Goal: Task Accomplishment & Management: Complete application form

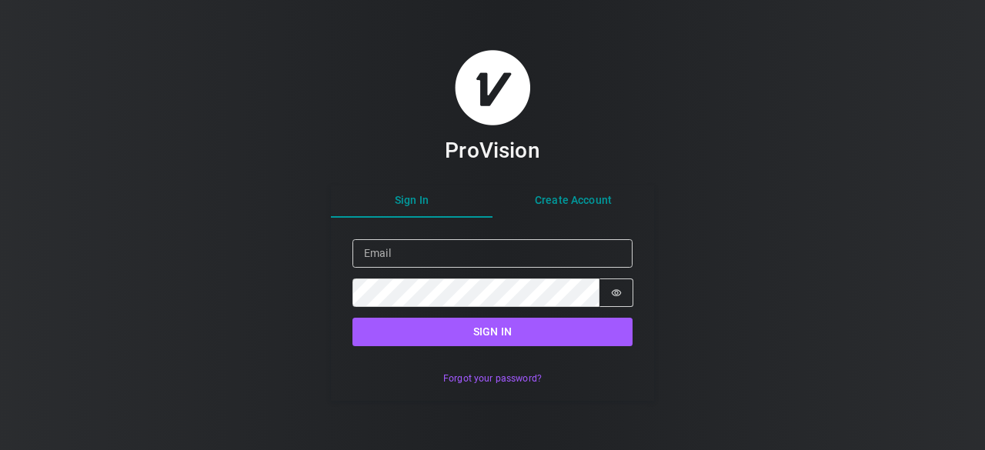
click at [571, 202] on div "Sign In Create Account Sign in Email Password Password is hidden Sign in Forgot…" at bounding box center [492, 292] width 323 height 215
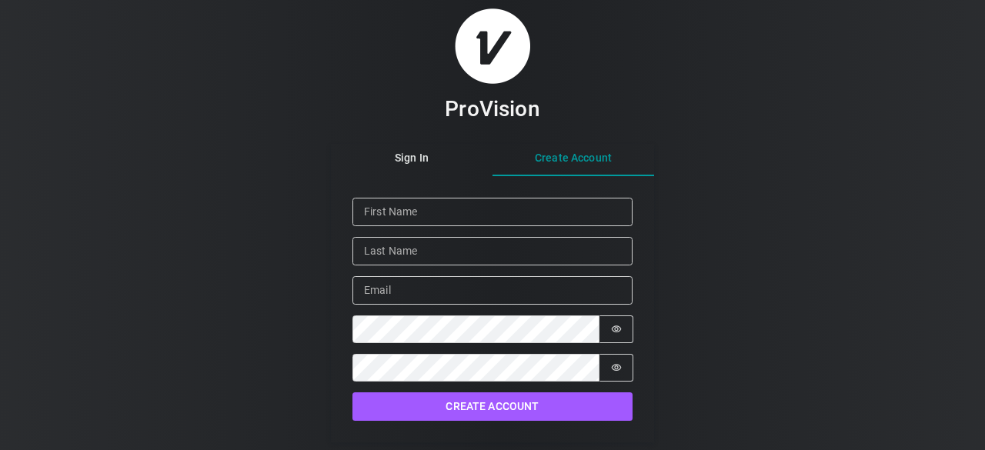
click at [416, 229] on div "Given Name Family Name Email Password Password is hidden Confirm Password Passw…" at bounding box center [493, 290] width 280 height 185
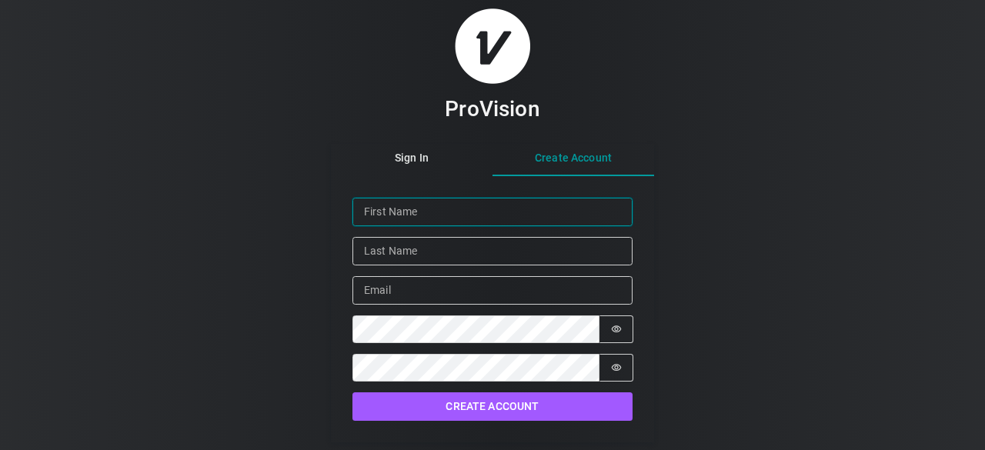
drag, startPoint x: 427, startPoint y: 201, endPoint x: 423, endPoint y: 212, distance: 12.2
click at [427, 202] on input "Given Name" at bounding box center [493, 212] width 280 height 28
type input "Bhushan"
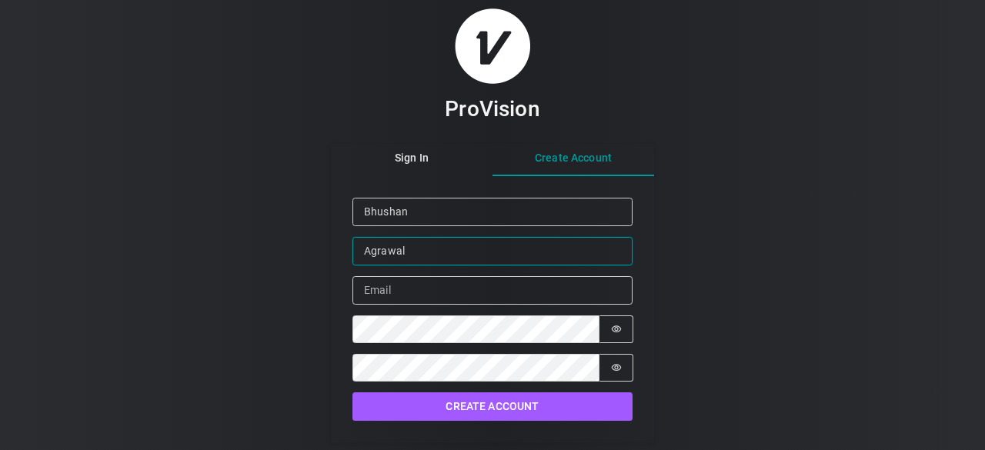
type input "Agrawal"
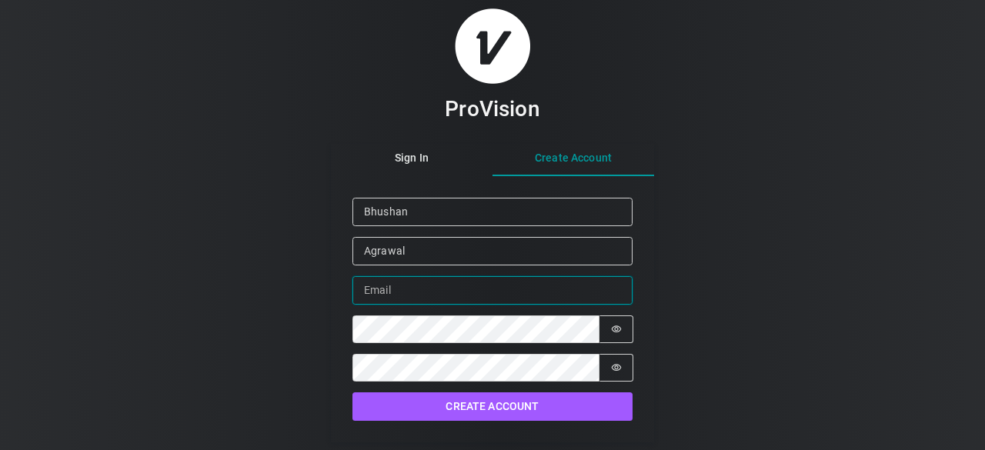
paste input "[EMAIL_ADDRESS][DOMAIN_NAME]"
type input "[EMAIL_ADDRESS][DOMAIN_NAME]"
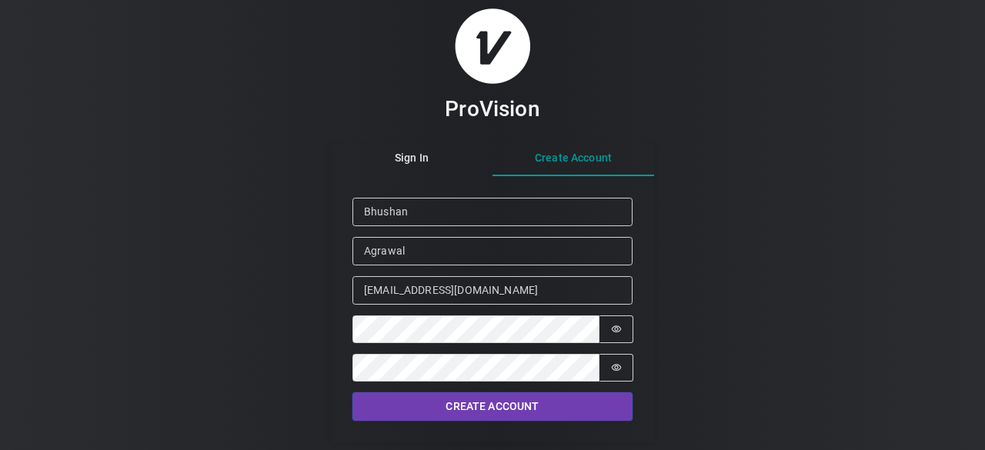
click at [491, 407] on button "Create Account" at bounding box center [493, 407] width 280 height 28
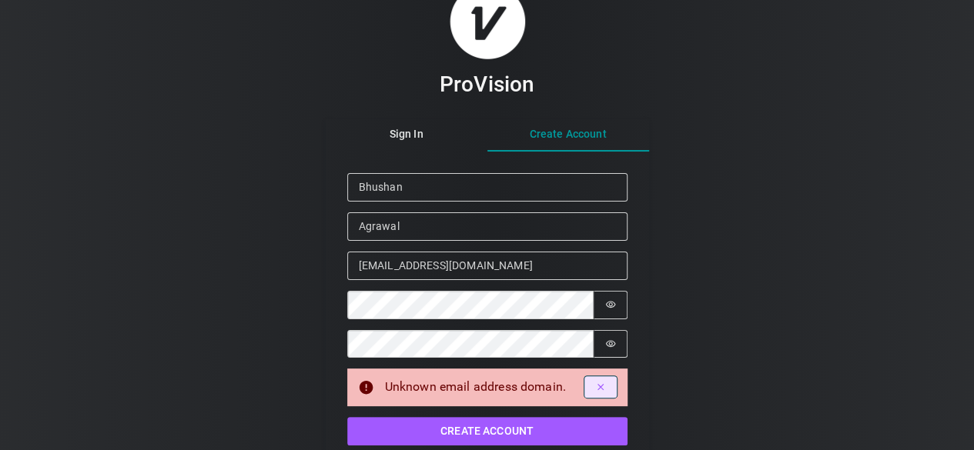
click at [599, 388] on icon "Dismiss alert" at bounding box center [600, 387] width 11 height 11
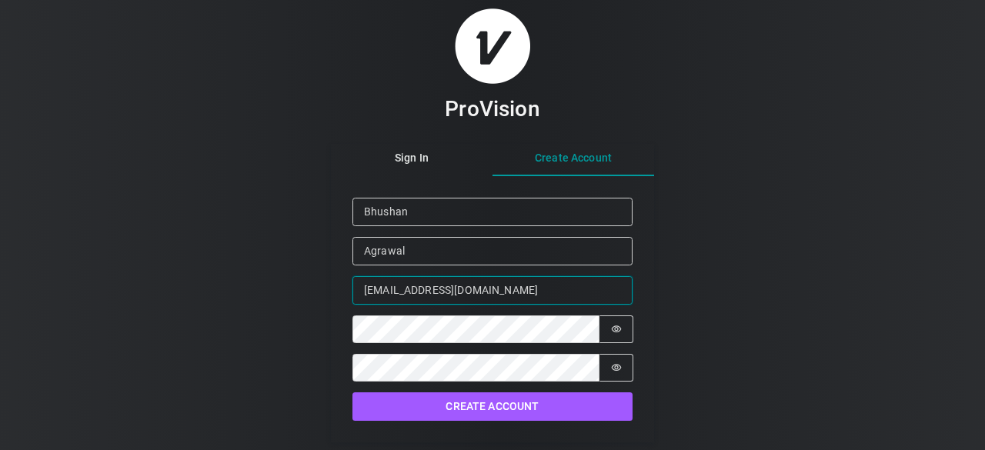
click at [534, 284] on input "[EMAIL_ADDRESS][DOMAIN_NAME]" at bounding box center [493, 290] width 280 height 28
drag, startPoint x: 566, startPoint y: 282, endPoint x: 353, endPoint y: 292, distance: 214.2
click at [353, 292] on input "[EMAIL_ADDRESS][DOMAIN_NAME]" at bounding box center [493, 290] width 280 height 28
paste input ".[EMAIL_ADDRESS][DOMAIN_NAME]"
click at [366, 294] on input "[EMAIL_ADDRESS][DOMAIN_NAME]" at bounding box center [493, 290] width 280 height 28
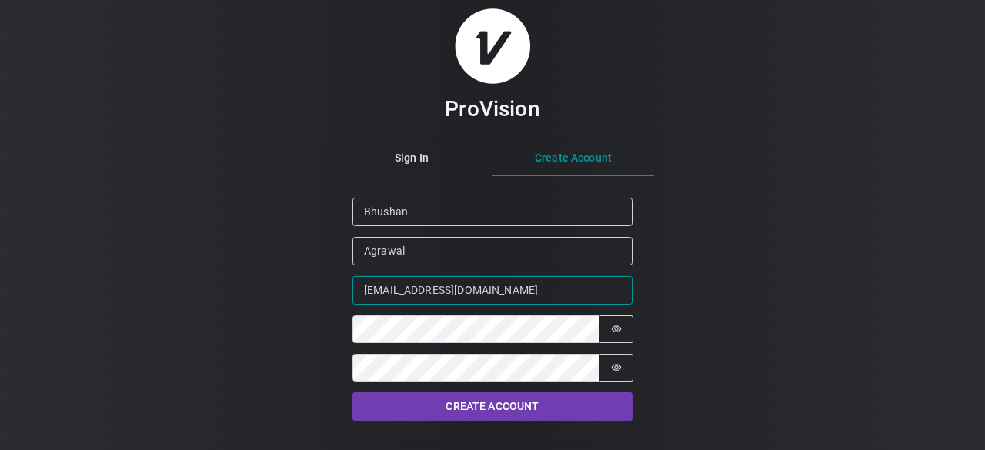
type input "[EMAIL_ADDRESS][DOMAIN_NAME]"
click at [477, 411] on button "Create Account" at bounding box center [493, 407] width 280 height 28
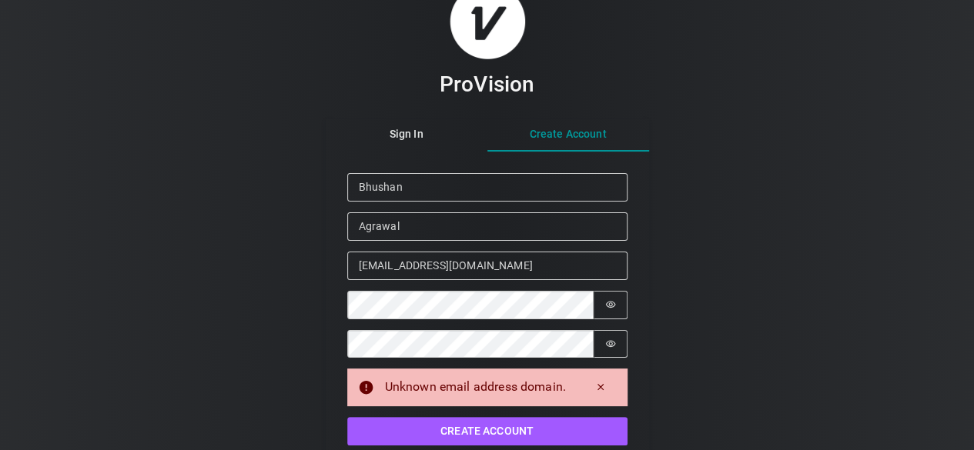
click at [848, 398] on div "ProVision Sign In Create Account Given Name Bhushan Family Name [PERSON_NAME] E…" at bounding box center [487, 225] width 974 height 450
click at [790, 365] on div "ProVision Sign In Create Account Given Name Bhushan Family Name [PERSON_NAME] E…" at bounding box center [487, 225] width 974 height 450
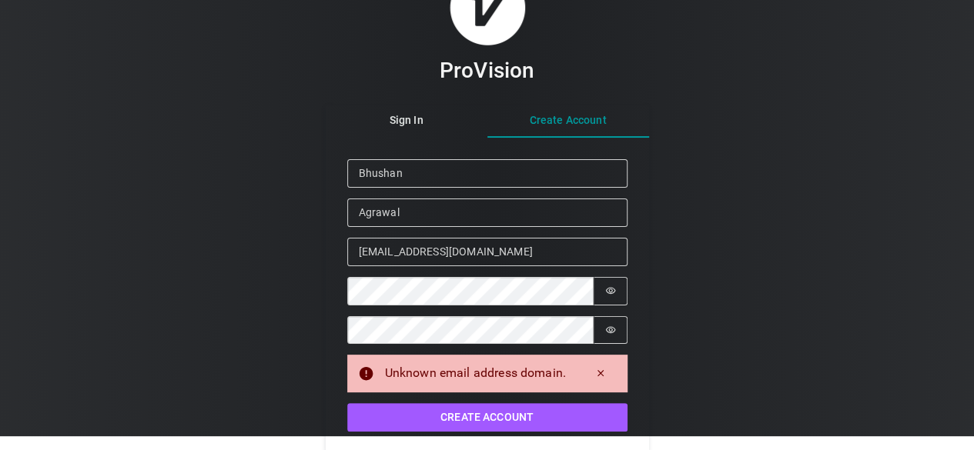
scroll to position [15, 0]
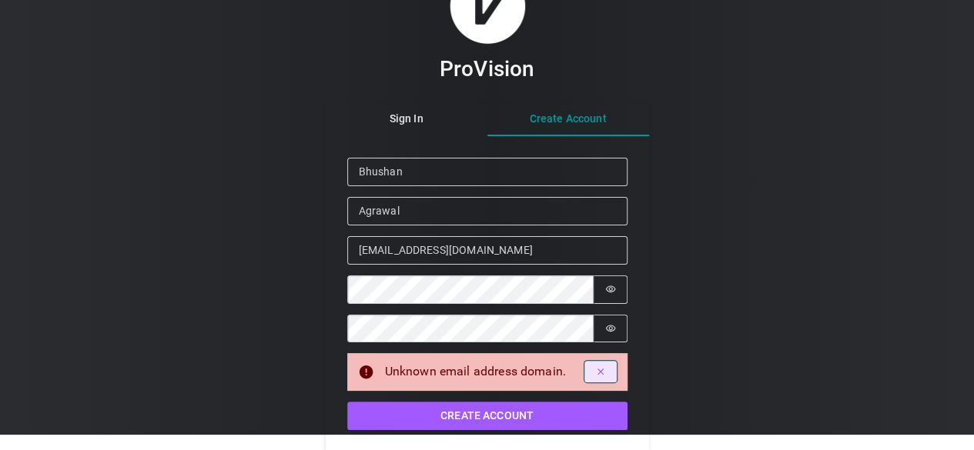
click at [600, 370] on icon "Dismiss alert" at bounding box center [600, 372] width 6 height 6
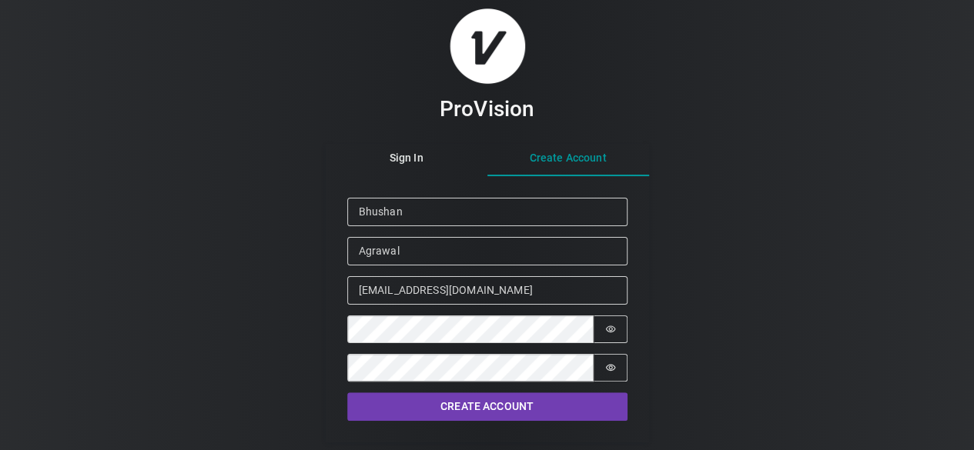
scroll to position [0, 0]
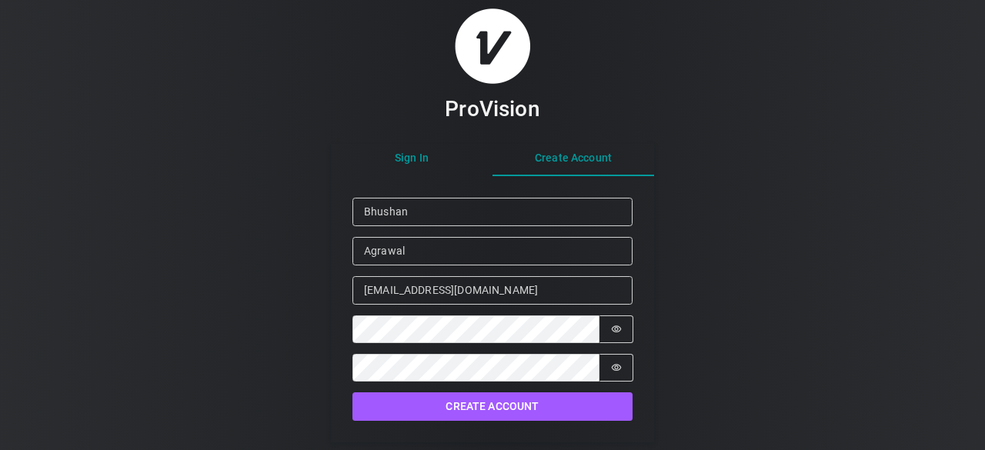
click at [423, 165] on div "ProVision Sign In Create Account Given Name Bhushan Family Name [PERSON_NAME] E…" at bounding box center [492, 226] width 323 height 436
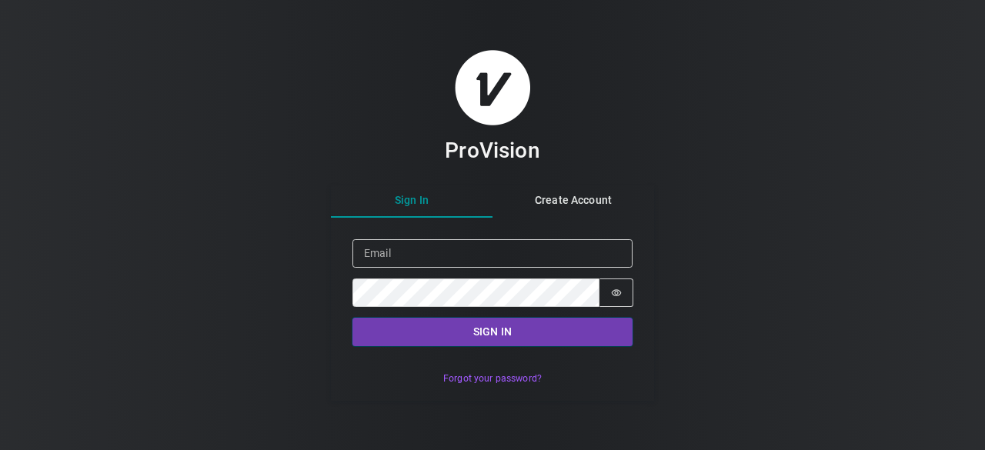
click at [511, 340] on button "Sign in" at bounding box center [493, 332] width 280 height 28
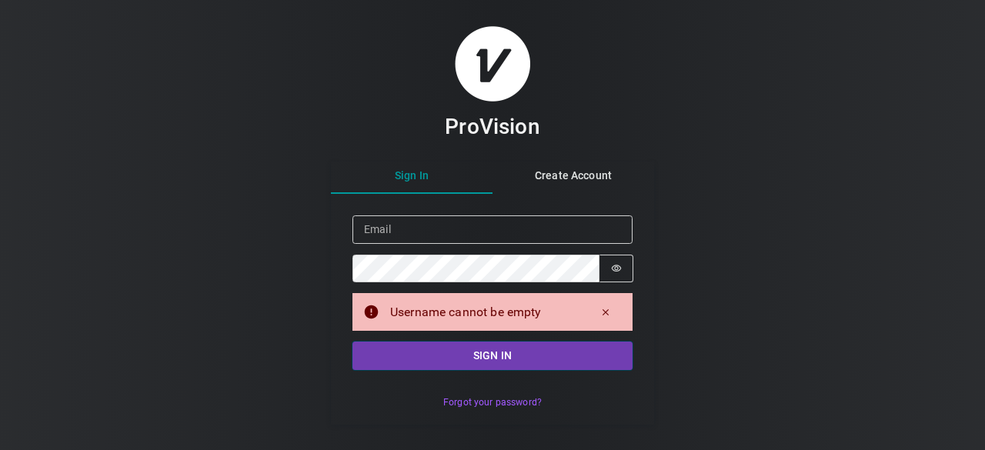
click at [505, 355] on button "Sign in" at bounding box center [493, 356] width 280 height 28
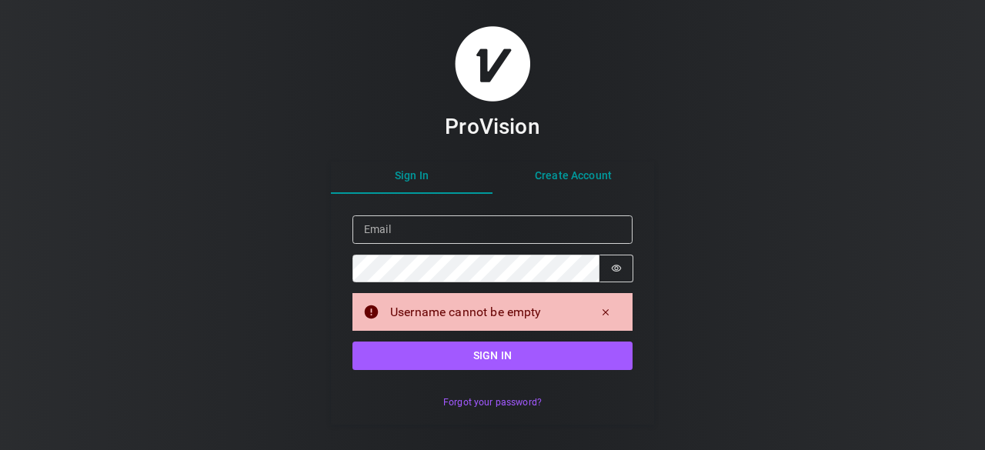
click at [571, 175] on button "Create Account" at bounding box center [574, 177] width 162 height 34
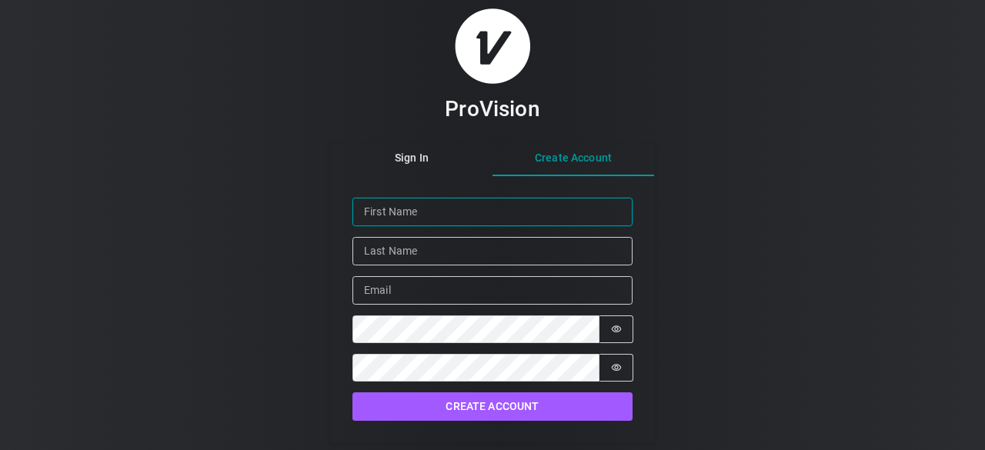
click at [430, 216] on input "Given Name" at bounding box center [493, 212] width 280 height 28
type input "Bhushan"
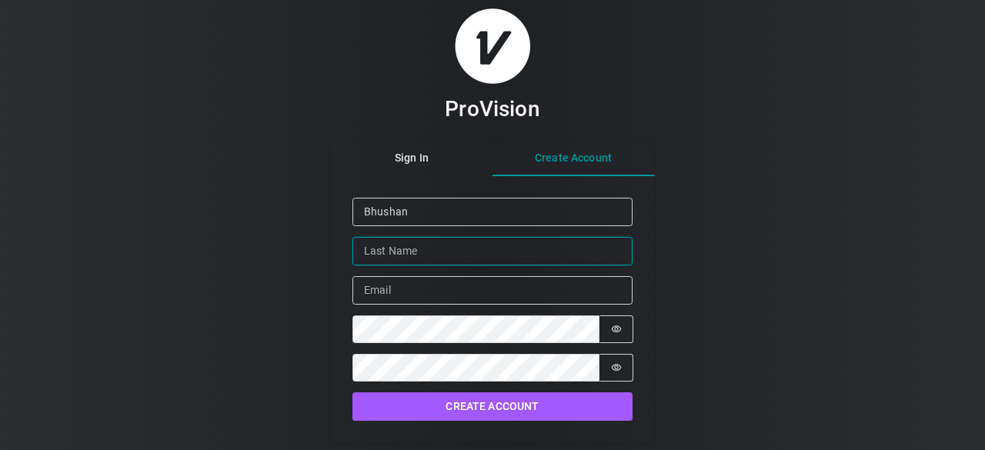
click at [442, 256] on input "Family Name" at bounding box center [493, 251] width 280 height 28
type input "Agrawal"
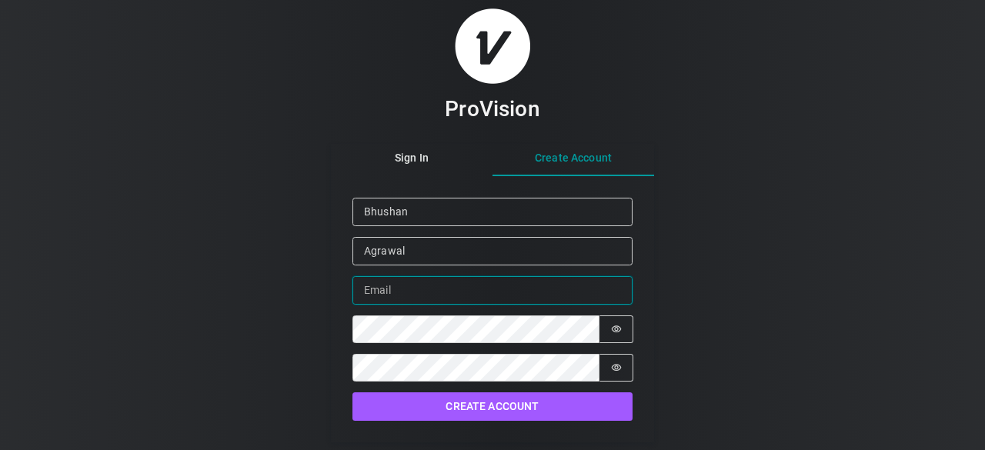
click at [426, 296] on input "Email" at bounding box center [493, 290] width 280 height 28
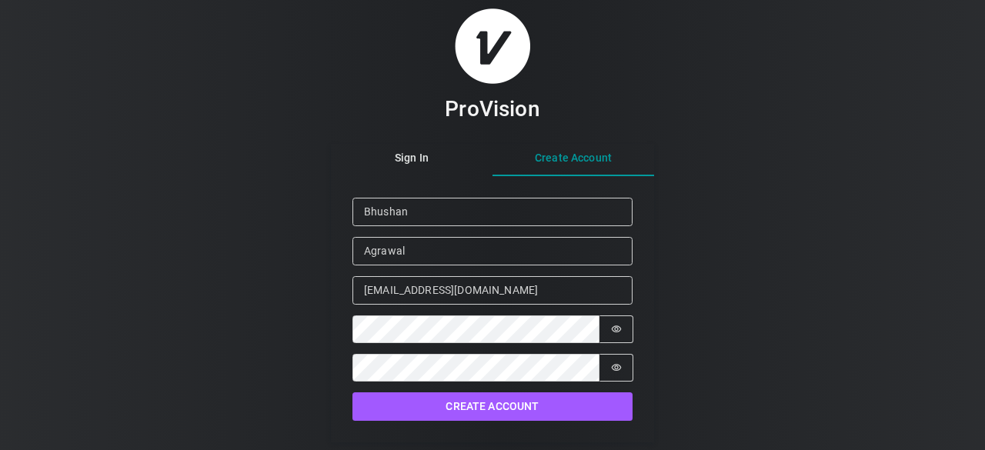
click at [437, 353] on div "Given Name [PERSON_NAME] Family Name [PERSON_NAME] Email [EMAIL_ADDRESS][DOMAIN…" at bounding box center [493, 290] width 280 height 185
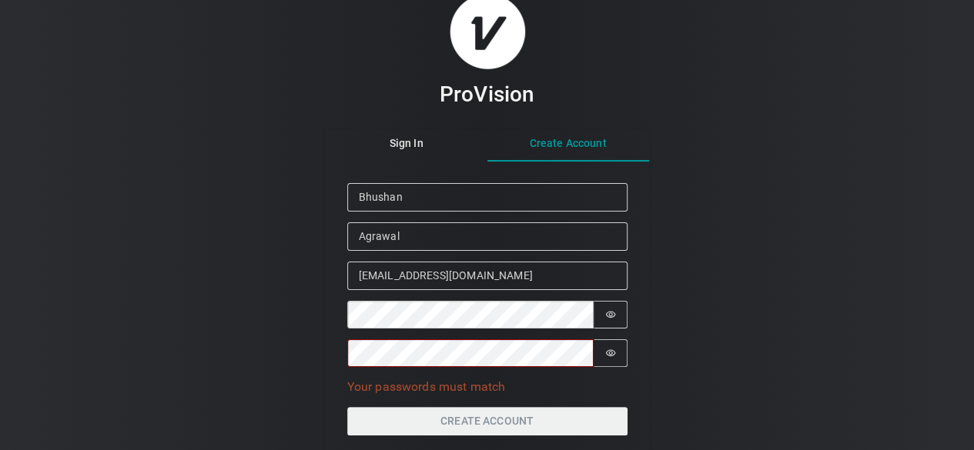
click at [288, 403] on div "ProVision Sign In Create Account Given Name Bhushan Family Name [PERSON_NAME] E…" at bounding box center [487, 225] width 974 height 450
click at [615, 317] on icon "Show password" at bounding box center [610, 314] width 11 height 11
click at [614, 353] on icon "Show password" at bounding box center [611, 353] width 10 height 7
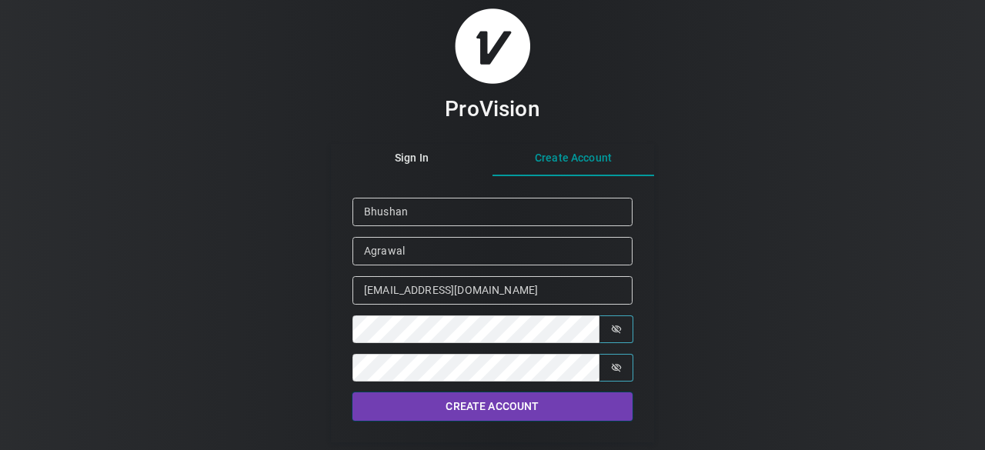
click at [433, 398] on button "Create Account" at bounding box center [493, 407] width 280 height 28
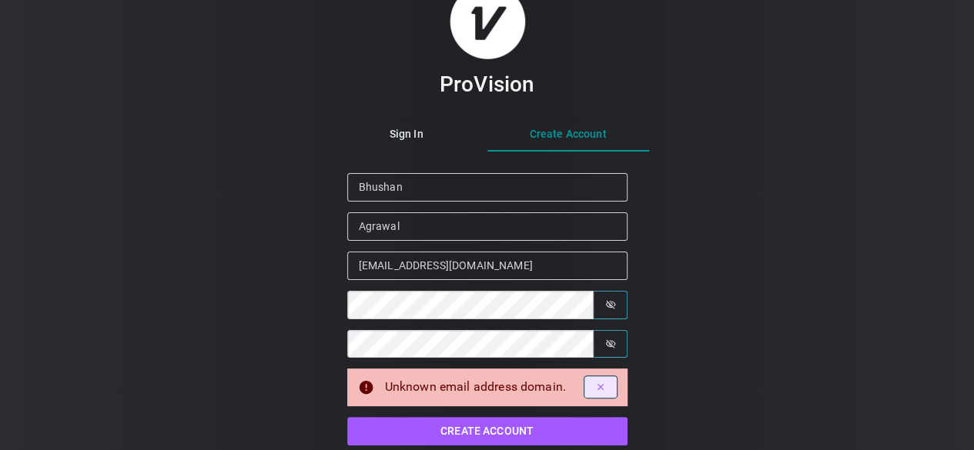
click at [599, 384] on icon "Dismiss alert" at bounding box center [600, 387] width 11 height 11
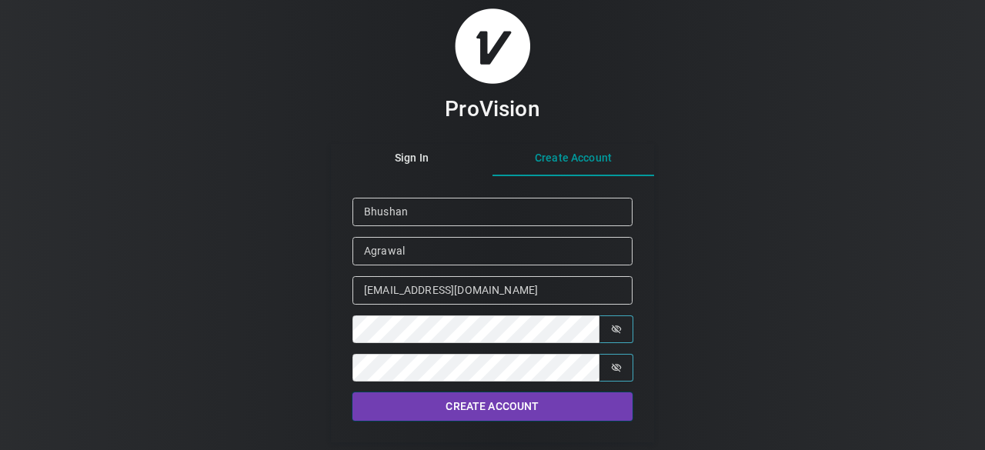
click at [449, 409] on button "Create Account" at bounding box center [493, 407] width 280 height 28
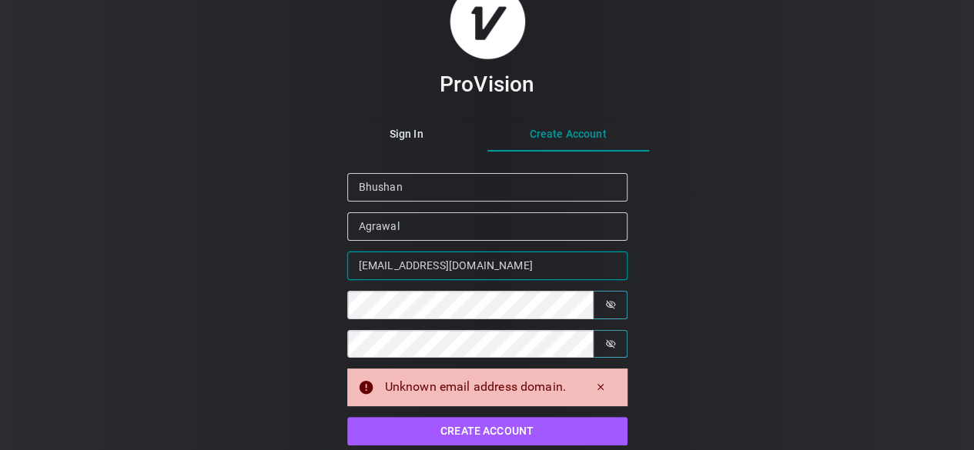
drag, startPoint x: 526, startPoint y: 269, endPoint x: 275, endPoint y: 282, distance: 251.2
click at [275, 282] on div "ProVision Sign In Create Account Given Name [PERSON_NAME] Family Name [PERSON_N…" at bounding box center [487, 225] width 974 height 450
paste input ".[EMAIL_ADDRESS][DOMAIN_NAME]"
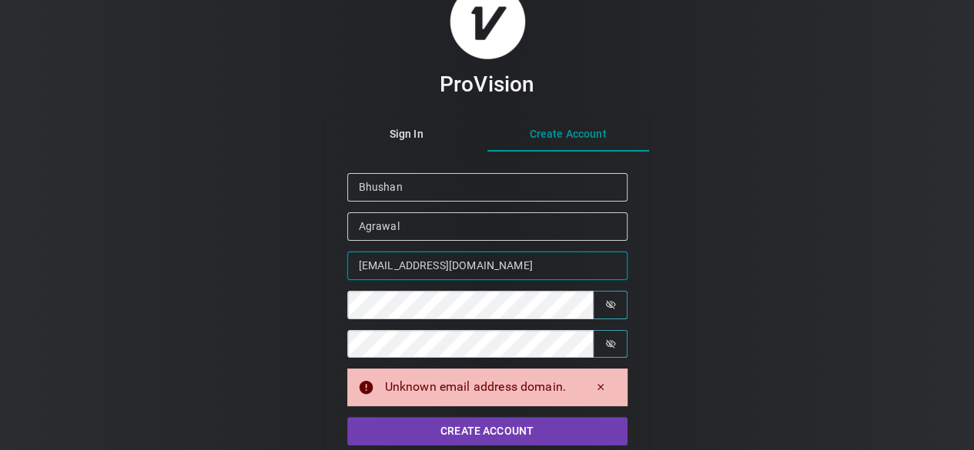
type input "[EMAIL_ADDRESS][DOMAIN_NAME]"
click at [499, 426] on button "Create Account" at bounding box center [487, 431] width 280 height 28
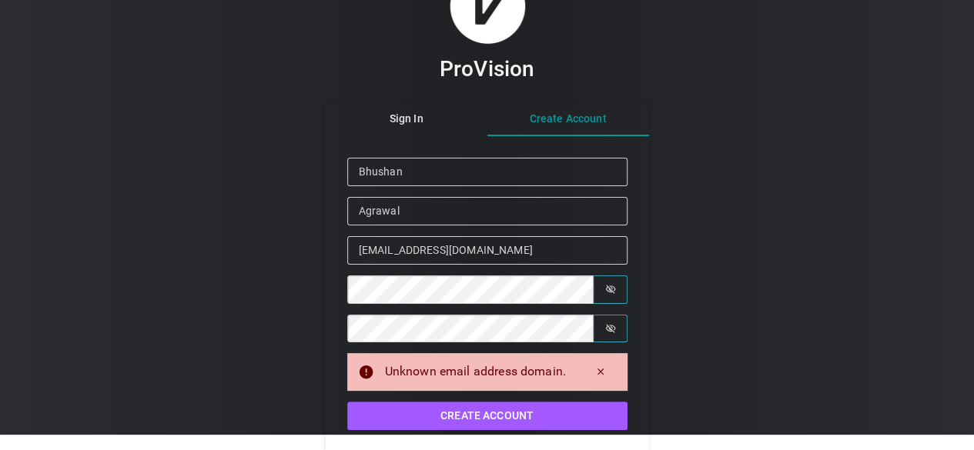
scroll to position [15, 0]
click at [94, 282] on div "ProVision Sign In Create Account Given Name [PERSON_NAME] Family Name [PERSON_N…" at bounding box center [487, 210] width 974 height 450
click at [95, 289] on div "ProVision Sign In Create Account Given Name [PERSON_NAME] Family Name [PERSON_N…" at bounding box center [487, 210] width 974 height 450
click at [216, 335] on div "ProVision Sign In Create Account Given Name [PERSON_NAME] Family Name [PERSON_N…" at bounding box center [487, 210] width 974 height 450
click at [48, 375] on div "ProVision Sign In Create Account Given Name [PERSON_NAME] Family Name [PERSON_N…" at bounding box center [487, 210] width 974 height 450
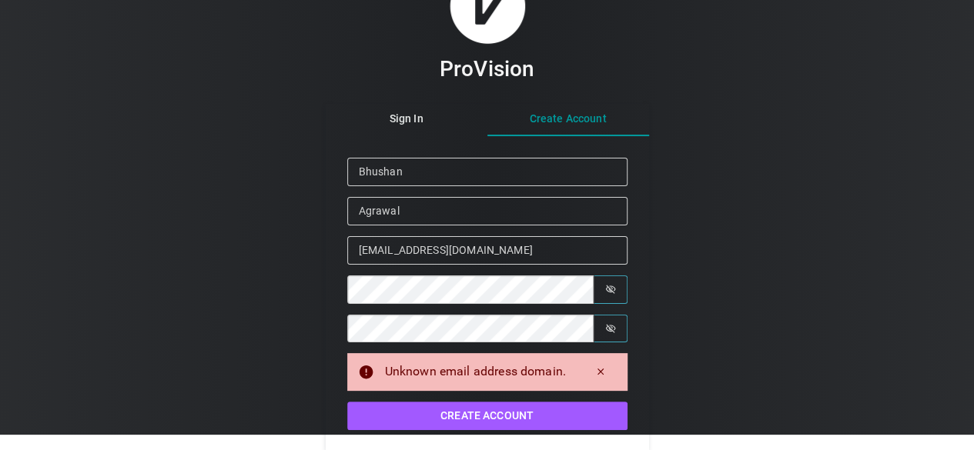
click at [832, 346] on div "ProVision Sign In Create Account Given Name [PERSON_NAME] Family Name [PERSON_N…" at bounding box center [487, 210] width 974 height 450
click at [368, 373] on icon at bounding box center [366, 373] width 14 height 14
click at [365, 373] on icon at bounding box center [366, 373] width 14 height 14
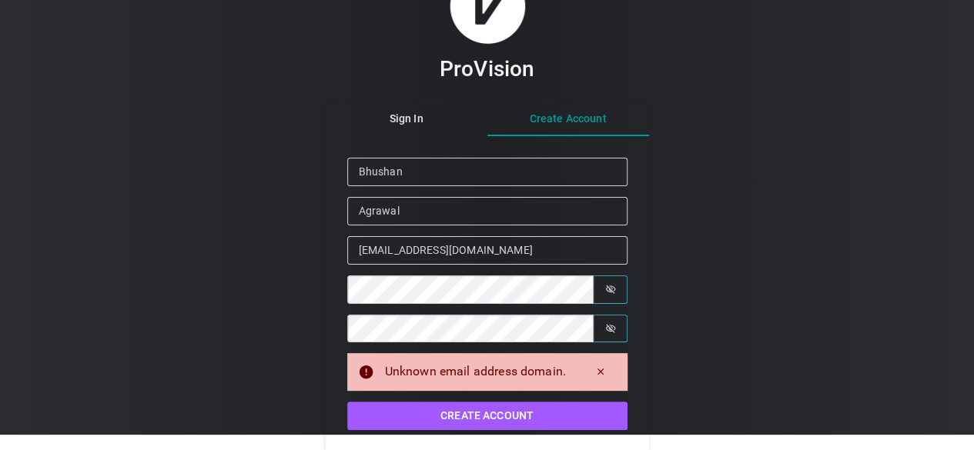
click at [368, 373] on icon at bounding box center [366, 373] width 14 height 14
click at [595, 373] on icon "Dismiss alert" at bounding box center [600, 371] width 11 height 11
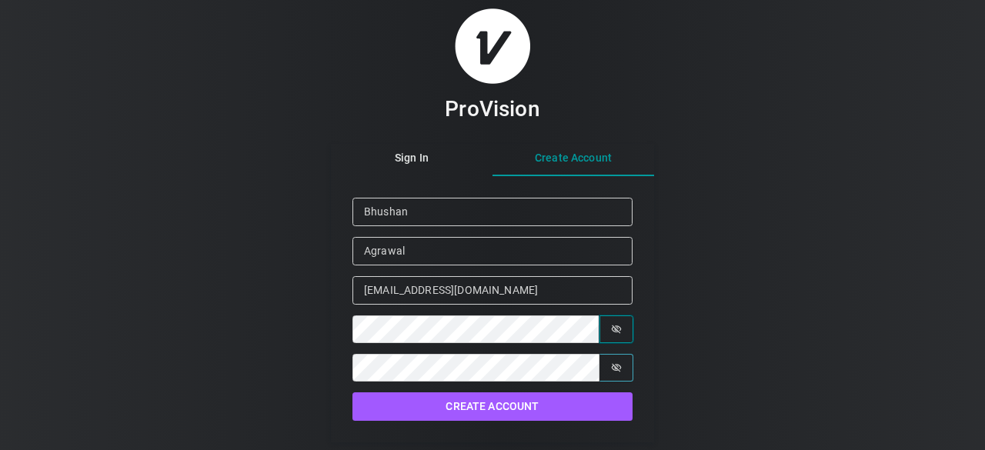
click at [623, 323] on button "Password is shown" at bounding box center [617, 330] width 34 height 28
click at [620, 330] on icon "Show password" at bounding box center [616, 329] width 11 height 11
click at [620, 332] on icon "Show password" at bounding box center [616, 329] width 11 height 11
click at [284, 336] on div "ProVision Sign In Create Account Given Name Bhushan Family Name [PERSON_NAME] E…" at bounding box center [492, 225] width 985 height 450
click at [777, 278] on div "ProVision Sign In Create Account Given Name Bhushan Family Name [PERSON_NAME] E…" at bounding box center [492, 225] width 985 height 450
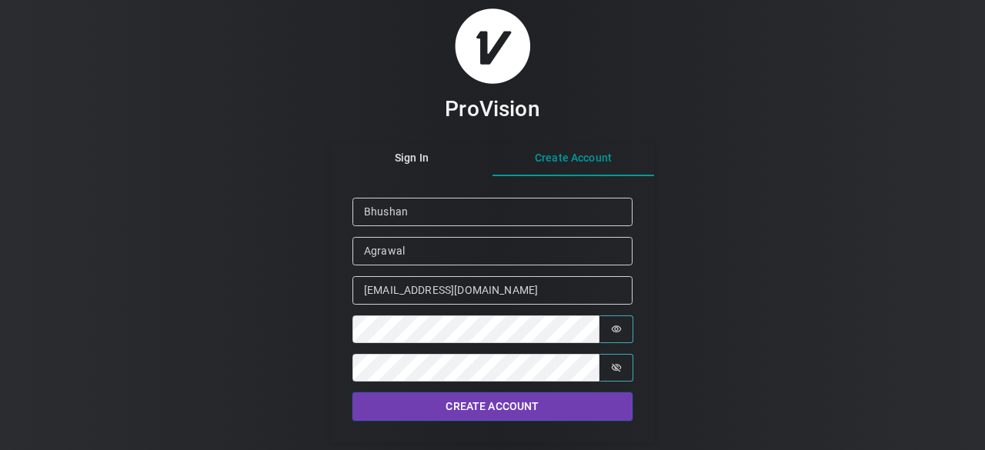
click at [443, 404] on button "Create Account" at bounding box center [493, 407] width 280 height 28
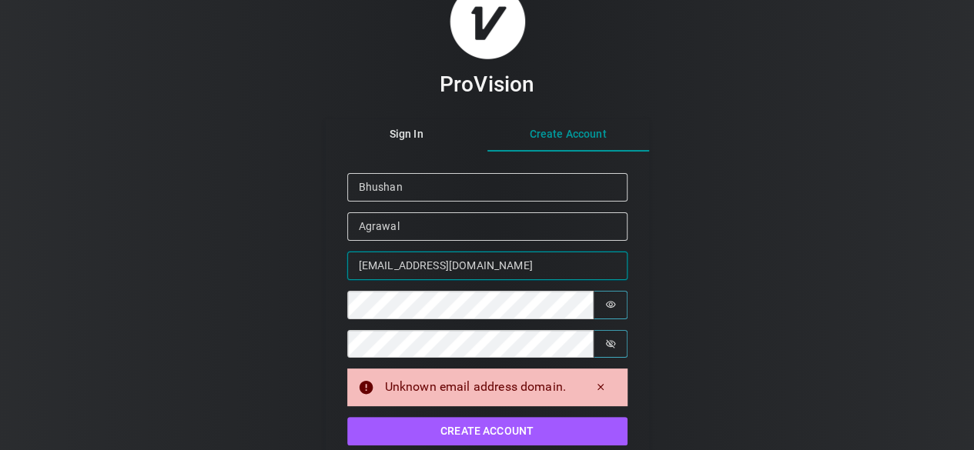
click at [526, 273] on input "[EMAIL_ADDRESS][DOMAIN_NAME]" at bounding box center [487, 266] width 280 height 28
type input "b"
type input "[EMAIL_ADDRESS][DOMAIN_NAME]"
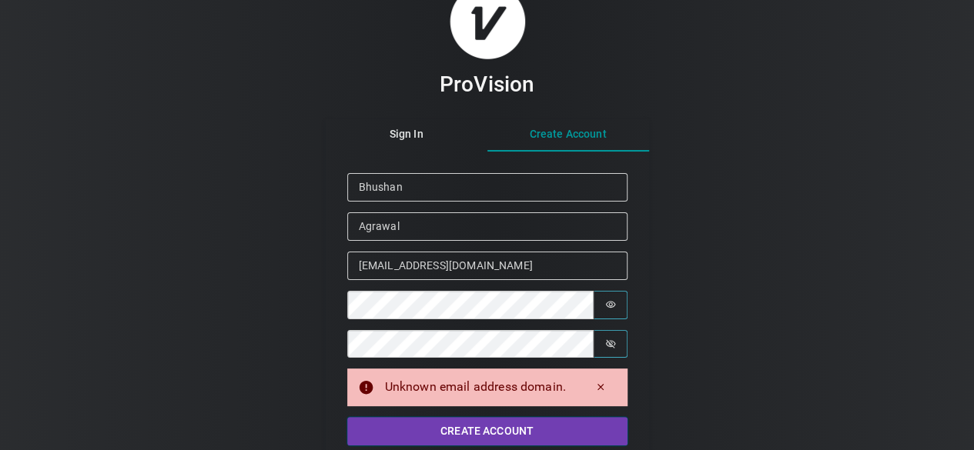
click at [479, 432] on button "Create Account" at bounding box center [487, 431] width 280 height 28
